Goal: Find contact information

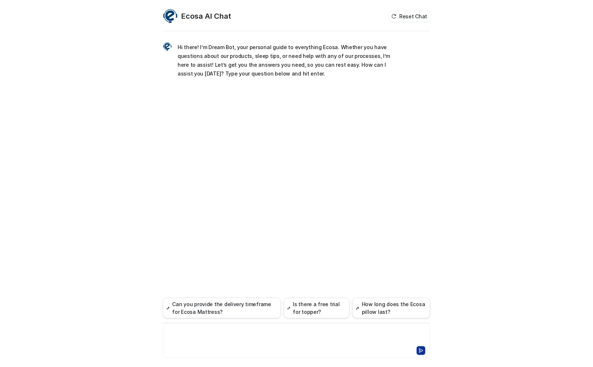
click at [277, 333] on div at bounding box center [296, 336] width 263 height 17
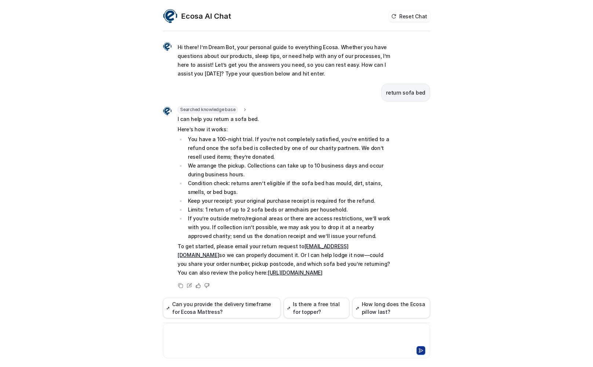
scroll to position [1, 0]
drag, startPoint x: 351, startPoint y: 244, endPoint x: 294, endPoint y: 248, distance: 57.4
click at [294, 248] on p "To get started, please email your return request to [EMAIL_ADDRESS][DOMAIN_NAME…" at bounding box center [285, 258] width 215 height 35
copy p "[EMAIL_ADDRESS][DOMAIN_NAME]"
click at [268, 273] on link "[URL][DOMAIN_NAME]" at bounding box center [295, 272] width 55 height 6
